Goal: Check status

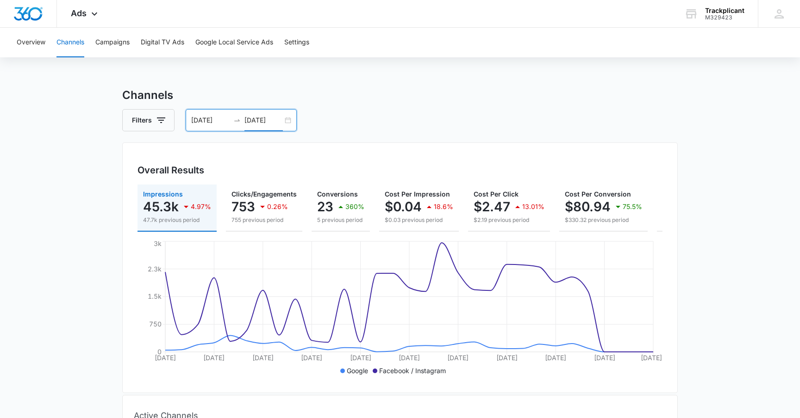
click at [255, 121] on input "[DATE]" at bounding box center [263, 120] width 38 height 10
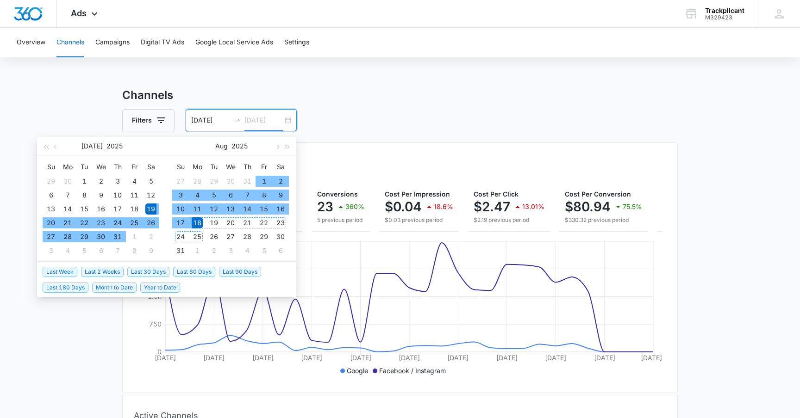
type input "[DATE]"
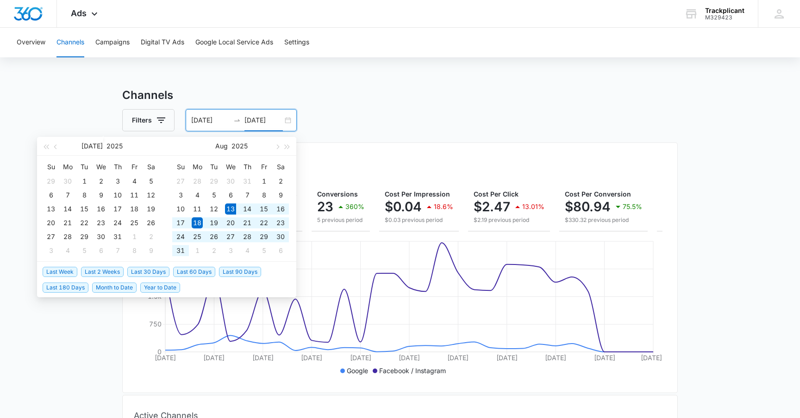
click at [142, 272] on span "Last 30 Days" at bounding box center [148, 272] width 42 height 10
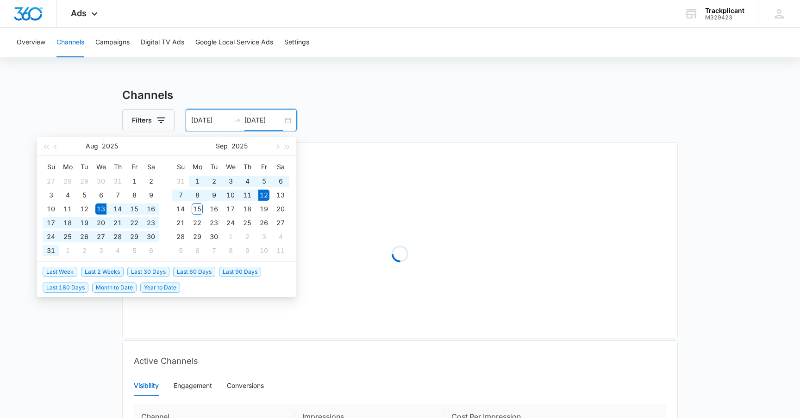
type input "[DATE]"
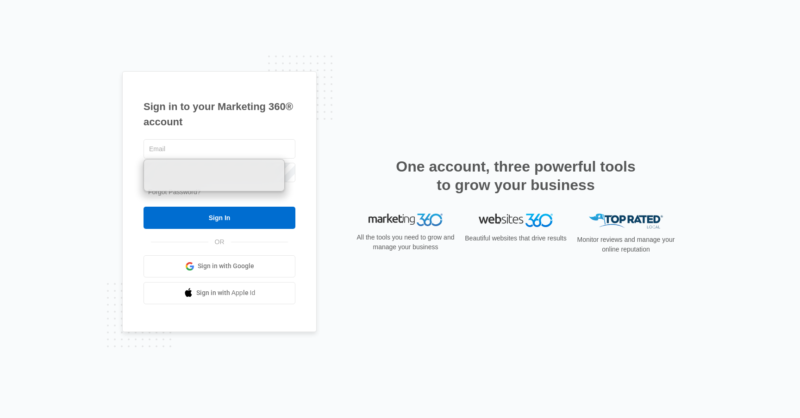
click at [251, 266] on span "Sign in with Google" at bounding box center [226, 266] width 56 height 10
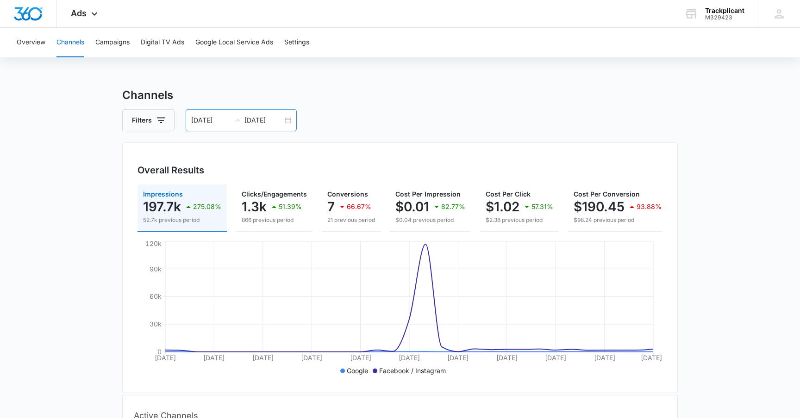
click at [247, 123] on input "[DATE]" at bounding box center [263, 120] width 38 height 10
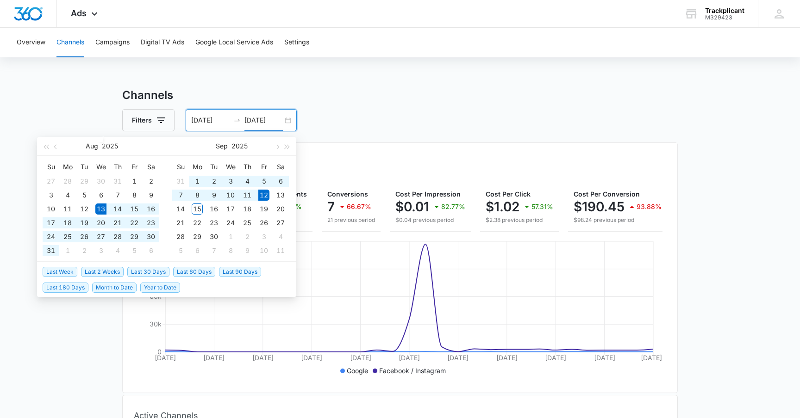
type input "[DATE]"
click at [151, 271] on span "Last 30 Days" at bounding box center [148, 272] width 42 height 10
type input "08/16/2025"
type input "09/15/2025"
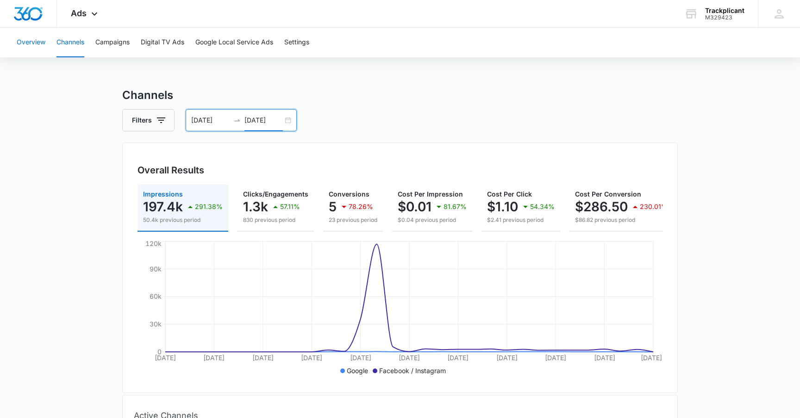
click at [34, 47] on button "Overview" at bounding box center [31, 43] width 29 height 30
